Goal: Task Accomplishment & Management: Use online tool/utility

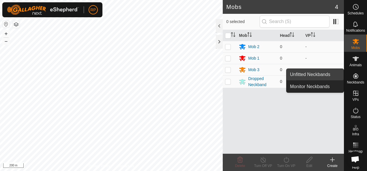
click at [322, 74] on link "Unfitted Neckbands" at bounding box center [315, 75] width 57 height 12
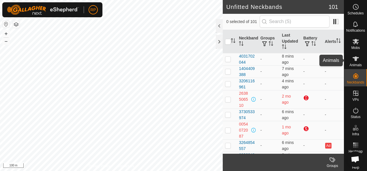
click at [354, 60] on icon at bounding box center [356, 59] width 6 height 5
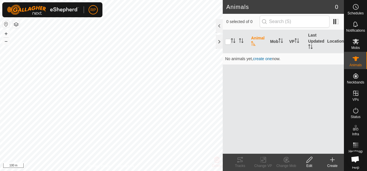
click at [332, 161] on icon at bounding box center [332, 160] width 7 height 7
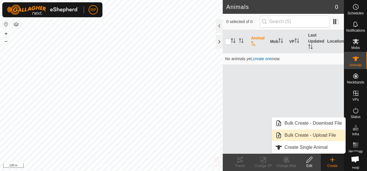
click at [295, 136] on link "Bulk Create - Upload File" at bounding box center [309, 136] width 74 height 12
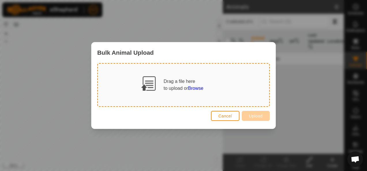
click at [197, 89] on span "Browse" at bounding box center [195, 88] width 15 height 5
click at [195, 88] on span "Browse" at bounding box center [195, 88] width 15 height 5
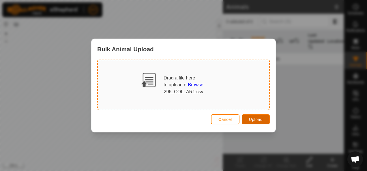
click at [254, 122] on span "Upload" at bounding box center [256, 119] width 14 height 5
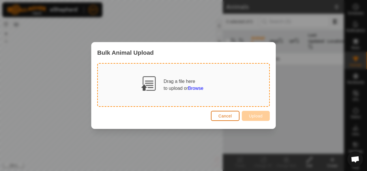
click at [219, 118] on span "Cancel" at bounding box center [226, 116] width 14 height 5
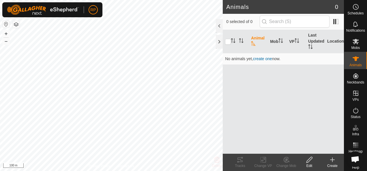
click at [332, 160] on icon at bounding box center [333, 160] width 4 height 0
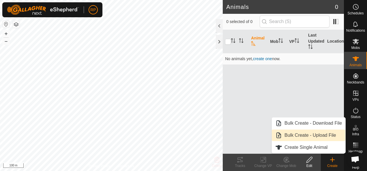
click at [293, 135] on link "Bulk Create - Upload File" at bounding box center [309, 136] width 74 height 12
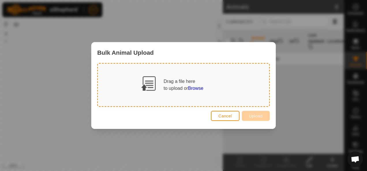
click at [196, 89] on span "Browse" at bounding box center [195, 88] width 15 height 5
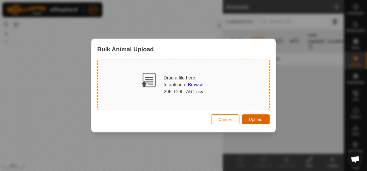
click at [257, 121] on span "Upload" at bounding box center [256, 119] width 14 height 5
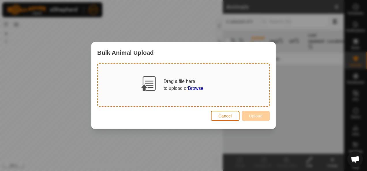
click at [225, 116] on span "Cancel" at bounding box center [226, 116] width 14 height 5
